Goal: Task Accomplishment & Management: Complete application form

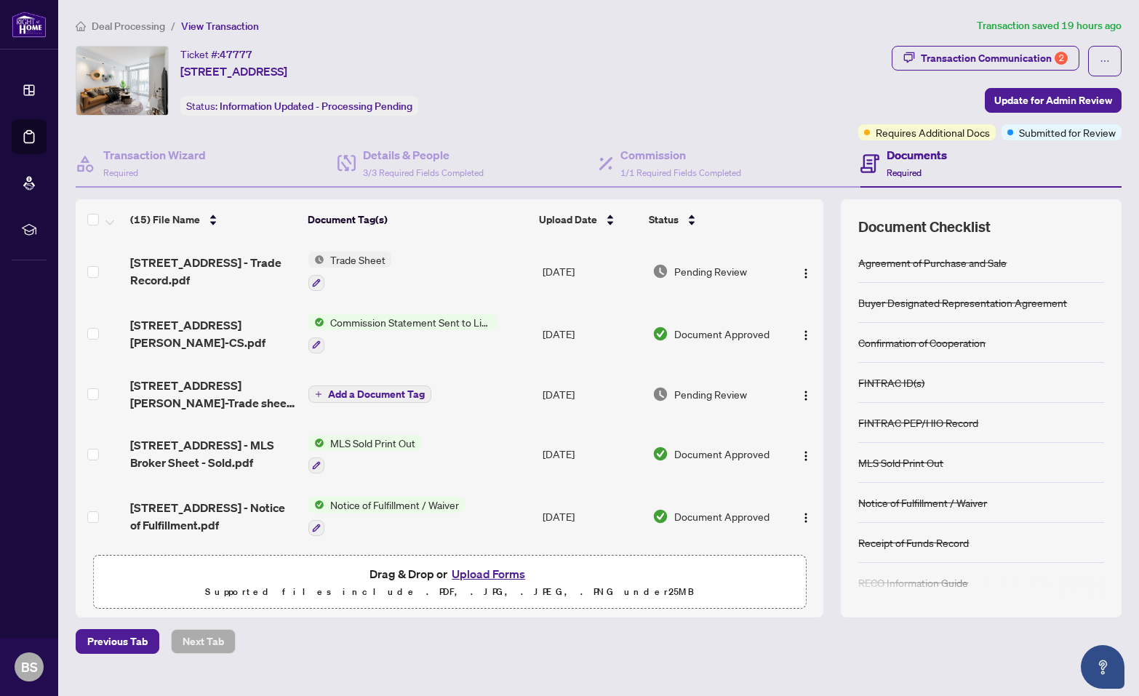
click at [0, 0] on link "Dashboard" at bounding box center [0, 0] width 0 height 0
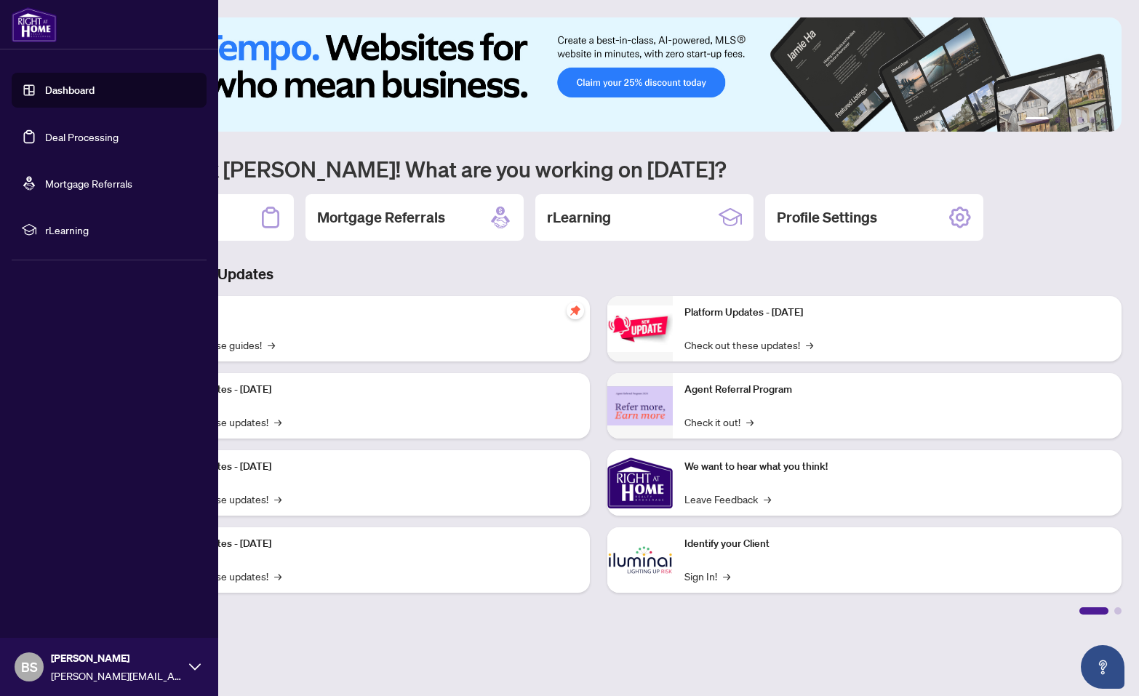
click at [66, 140] on link "Deal Processing" at bounding box center [81, 136] width 73 height 13
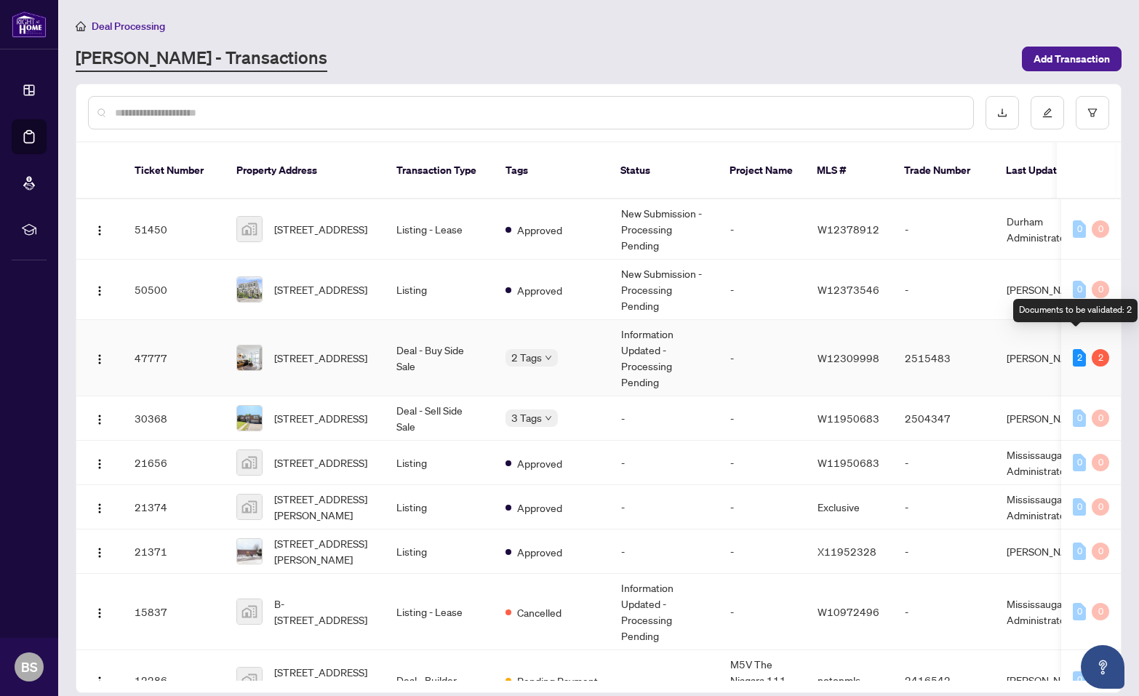
click at [1072, 349] on div "2" at bounding box center [1078, 357] width 13 height 17
click at [1092, 349] on div "2" at bounding box center [1099, 357] width 17 height 17
click at [288, 350] on span "[STREET_ADDRESS]" at bounding box center [320, 358] width 93 height 16
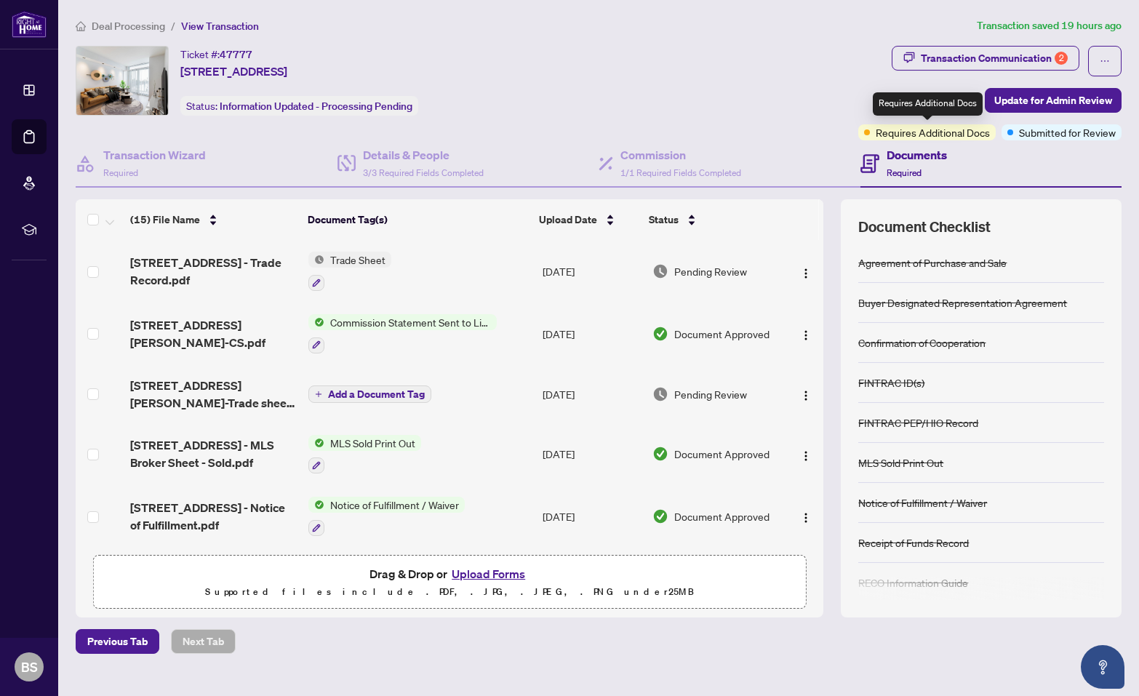
click at [936, 130] on span "Requires Additional Docs" at bounding box center [932, 132] width 114 height 16
click at [902, 156] on h4 "Documents" at bounding box center [916, 154] width 60 height 17
click at [899, 156] on h4 "Documents" at bounding box center [916, 154] width 60 height 17
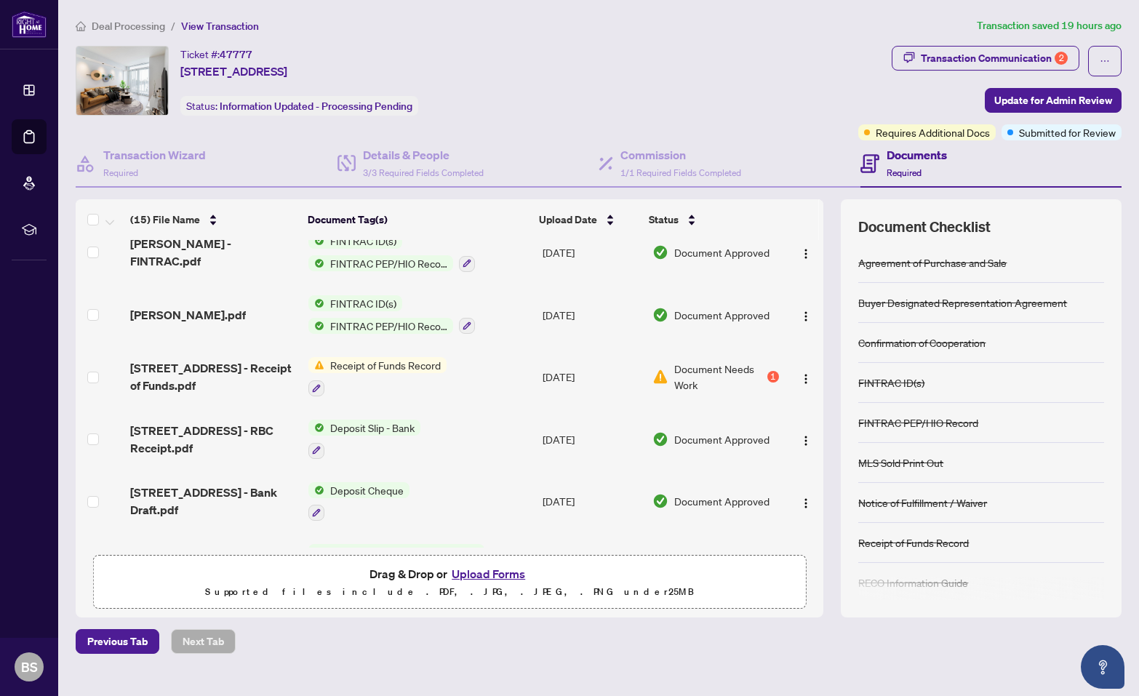
scroll to position [452, 0]
click at [771, 370] on div "1" at bounding box center [773, 375] width 12 height 12
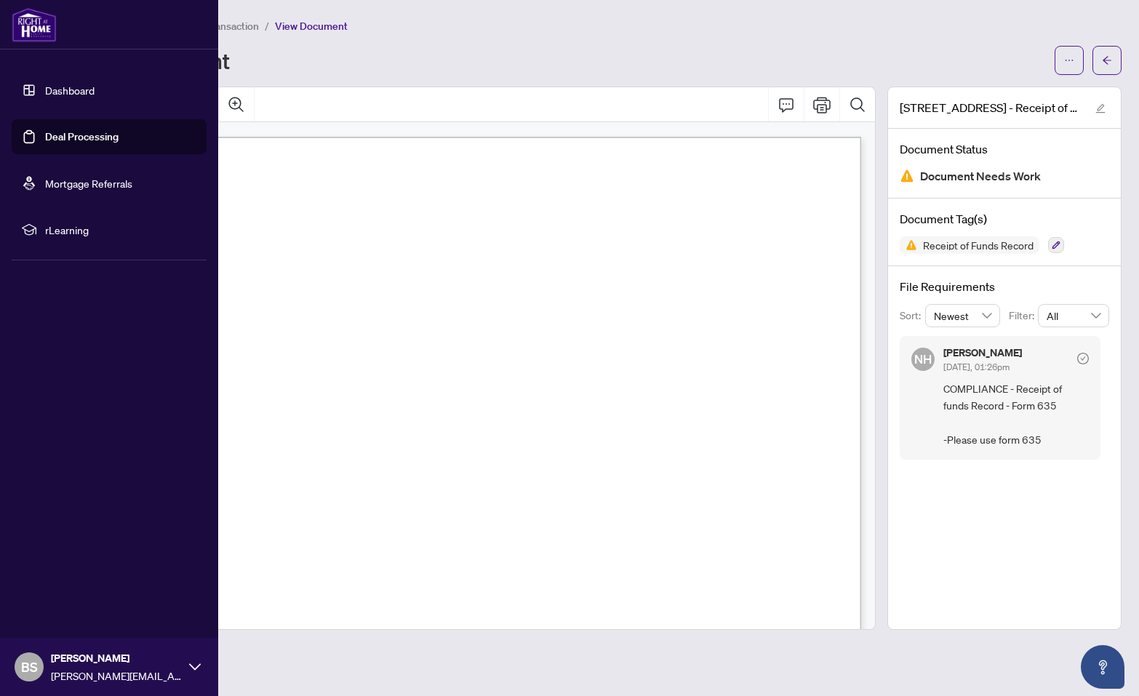
click at [57, 86] on link "Dashboard" at bounding box center [69, 90] width 49 height 13
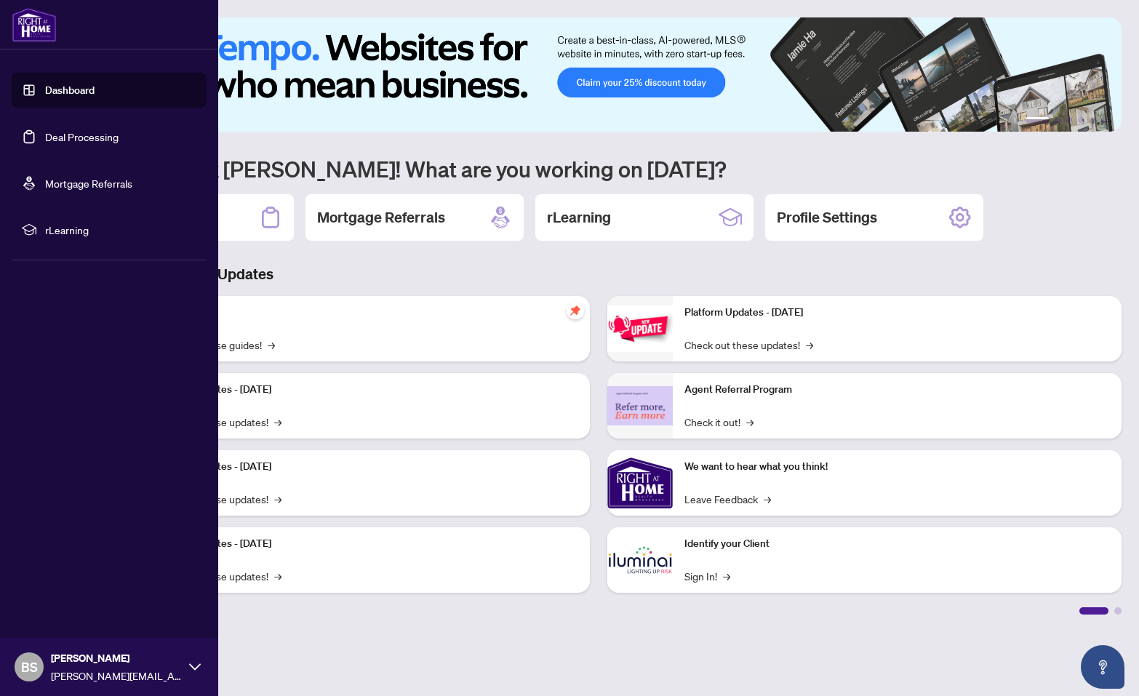
click at [63, 136] on link "Deal Processing" at bounding box center [81, 136] width 73 height 13
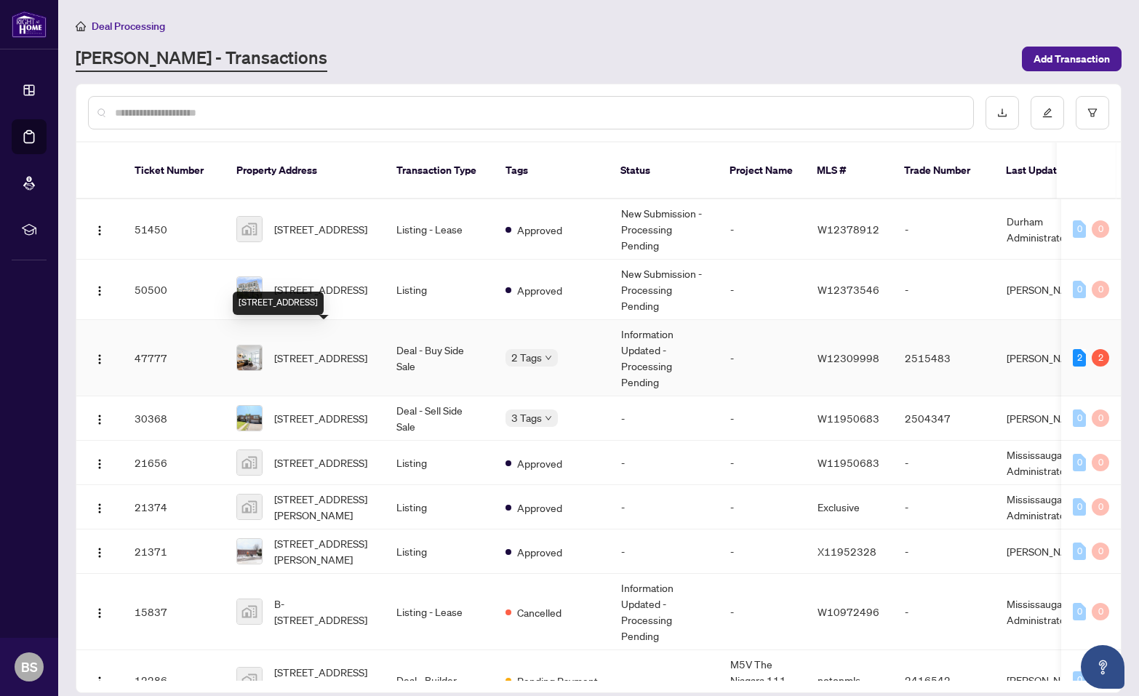
click at [319, 350] on span "[STREET_ADDRESS]" at bounding box center [320, 358] width 93 height 16
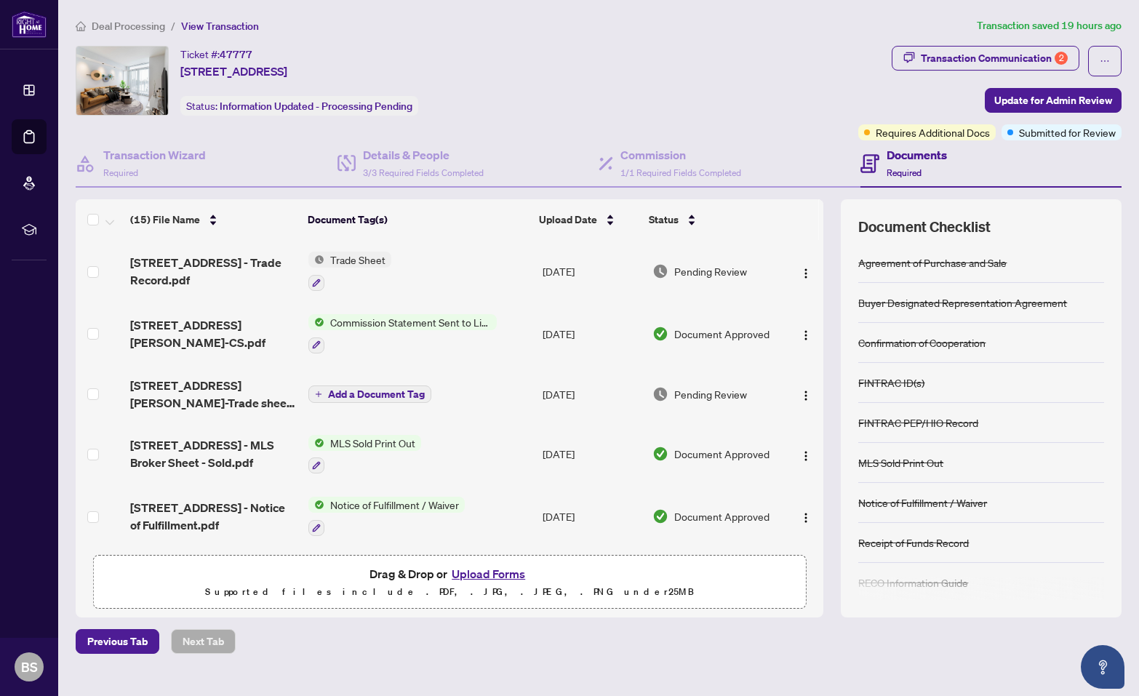
click at [476, 570] on button "Upload Forms" at bounding box center [488, 573] width 82 height 19
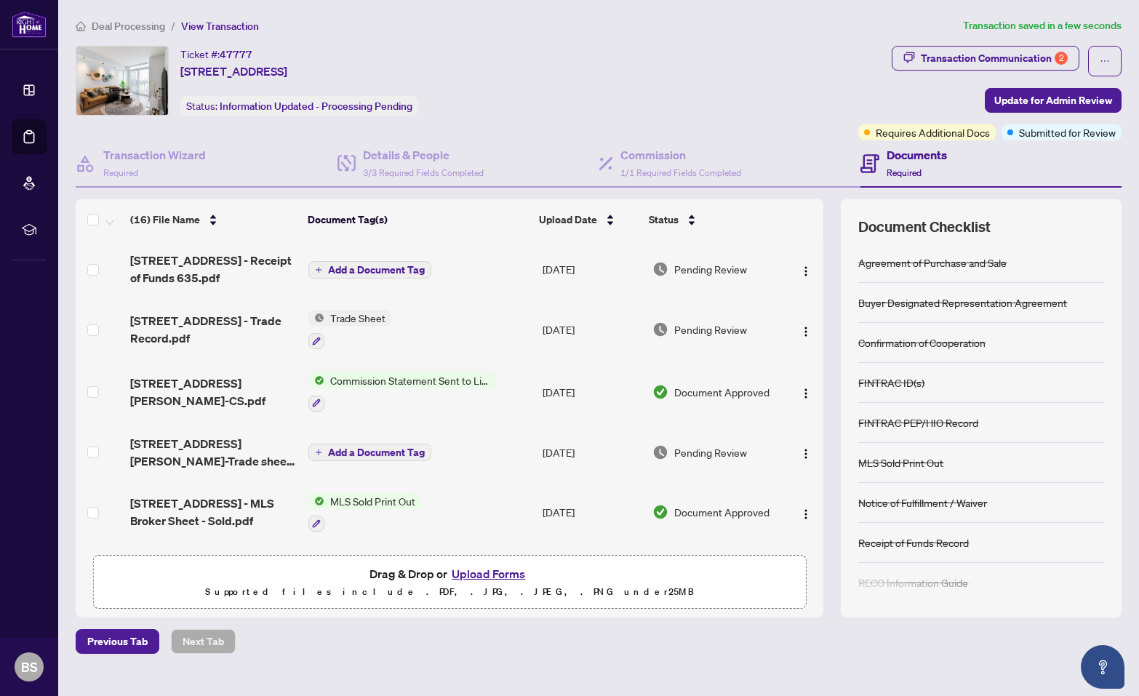
click at [367, 265] on span "Add a Document Tag" at bounding box center [376, 270] width 97 height 10
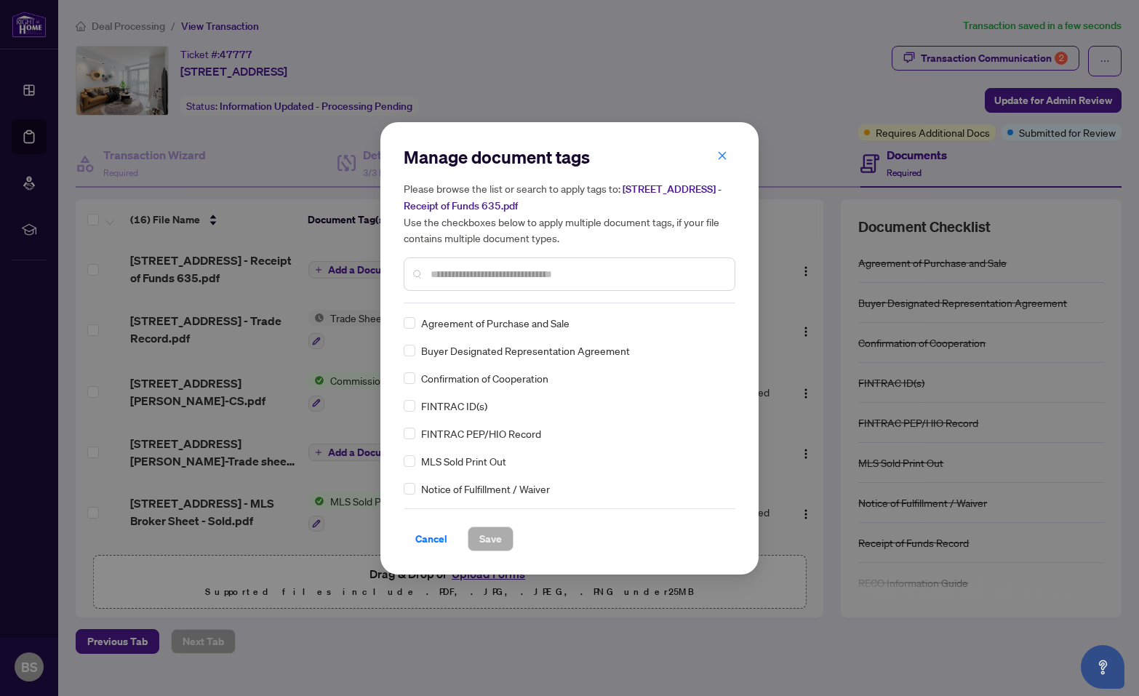
click at [453, 300] on div "Manage document tags Please browse the list or search to apply tags to: [STREET…" at bounding box center [570, 224] width 332 height 158
click at [451, 276] on input "text" at bounding box center [576, 274] width 292 height 16
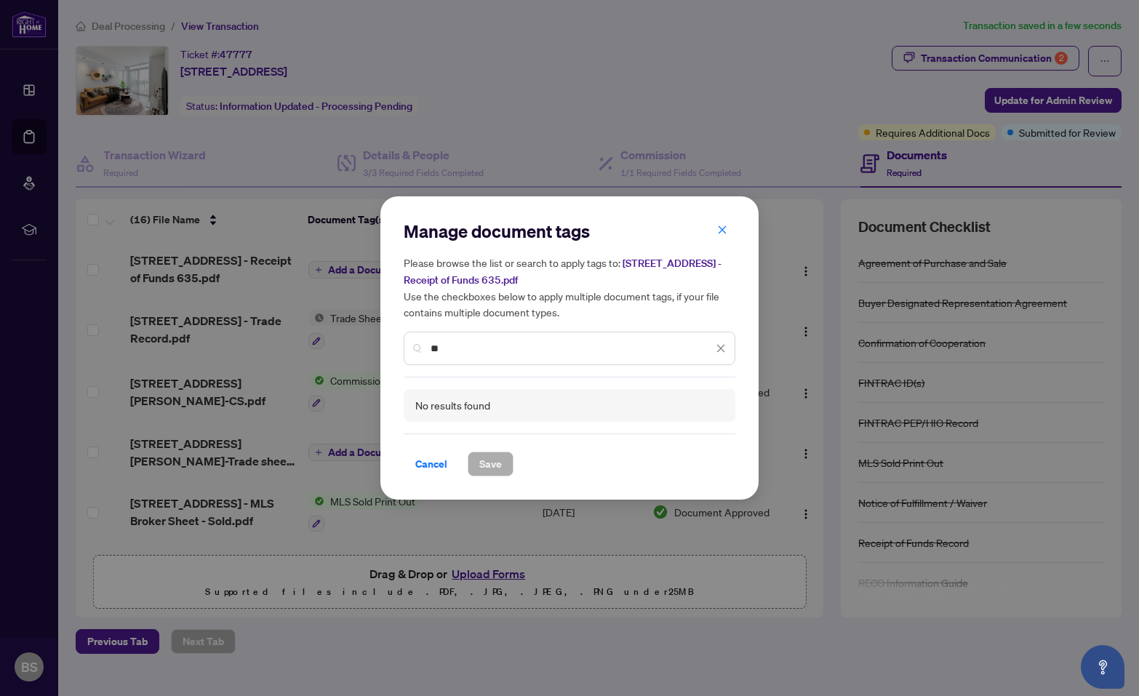
type input "*"
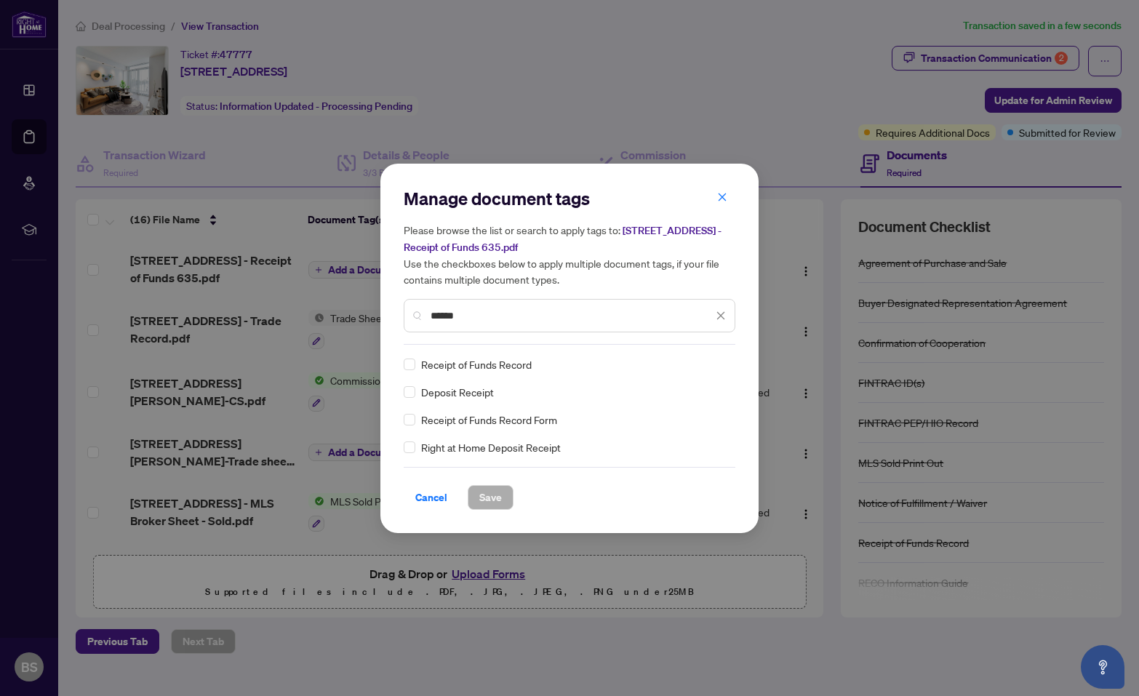
type input "******"
click at [495, 492] on span "Save" at bounding box center [490, 497] width 23 height 23
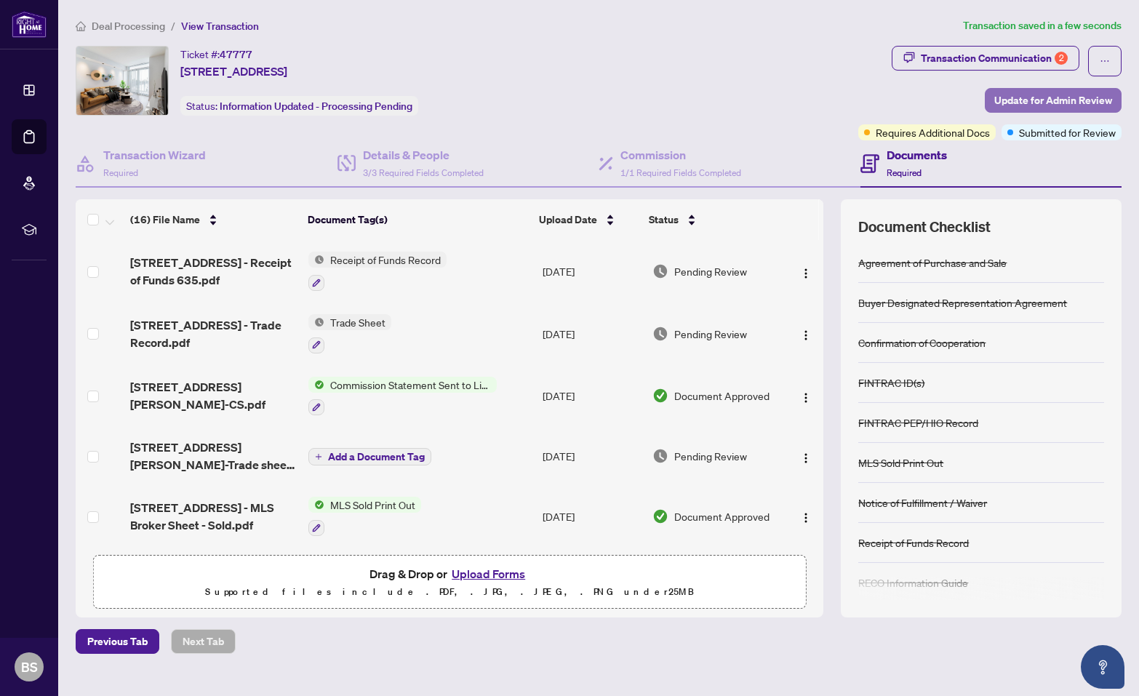
click at [1040, 103] on span "Update for Admin Review" at bounding box center [1053, 100] width 118 height 23
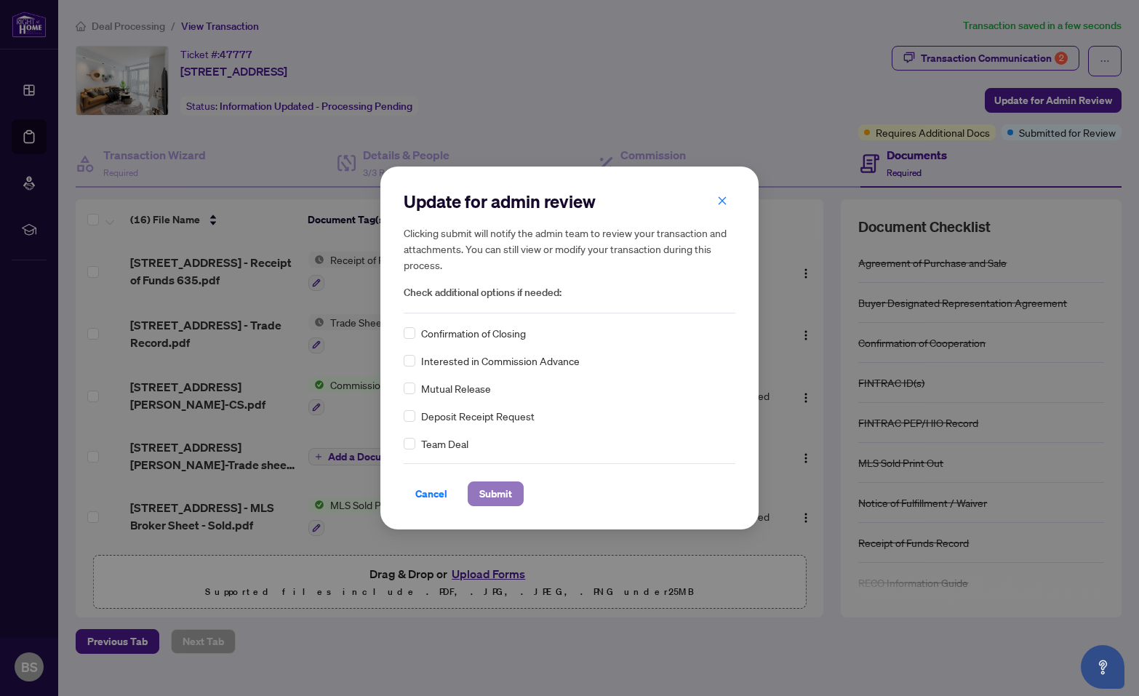
click at [502, 491] on span "Submit" at bounding box center [495, 493] width 33 height 23
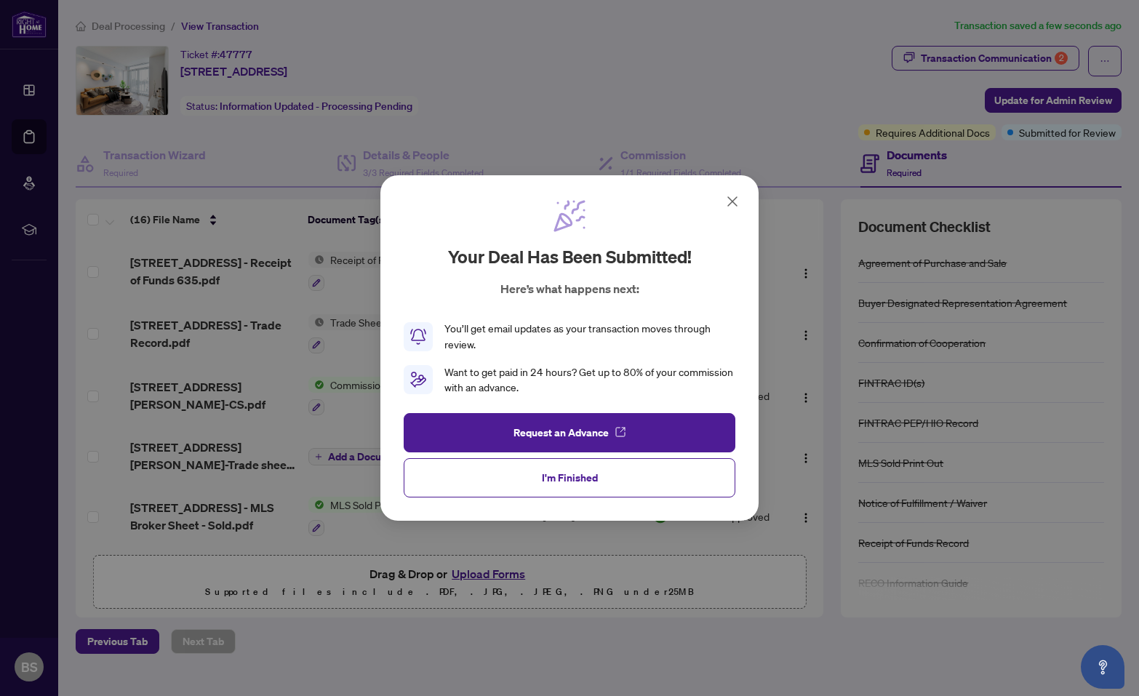
click at [731, 196] on icon at bounding box center [731, 201] width 17 height 17
